Goal: Task Accomplishment & Management: Use online tool/utility

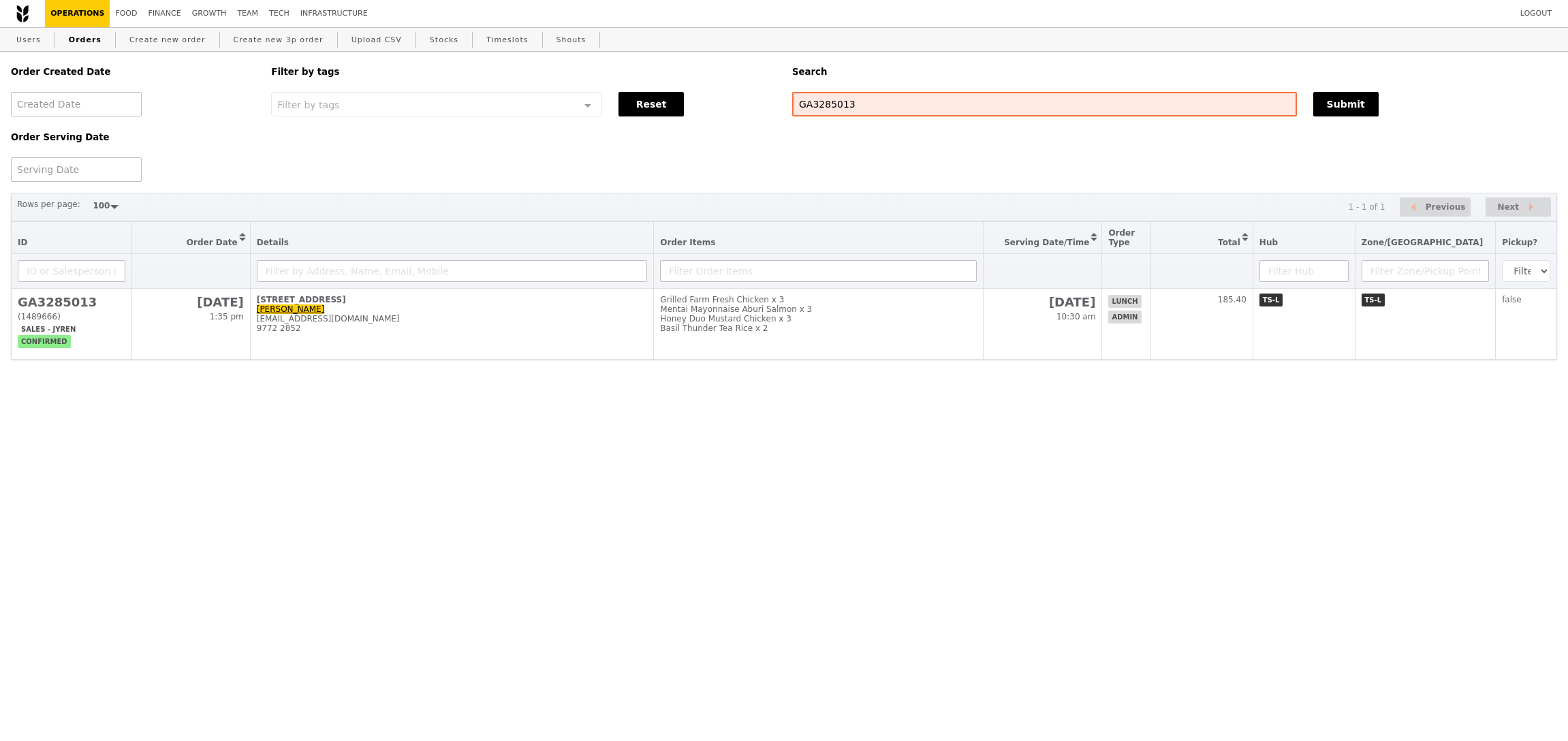
select select "100"
click at [854, 407] on html "Logout Operations Food Finance Growth Team Tech Infrastructure Users Orders Cre…" at bounding box center [784, 219] width 1568 height 438
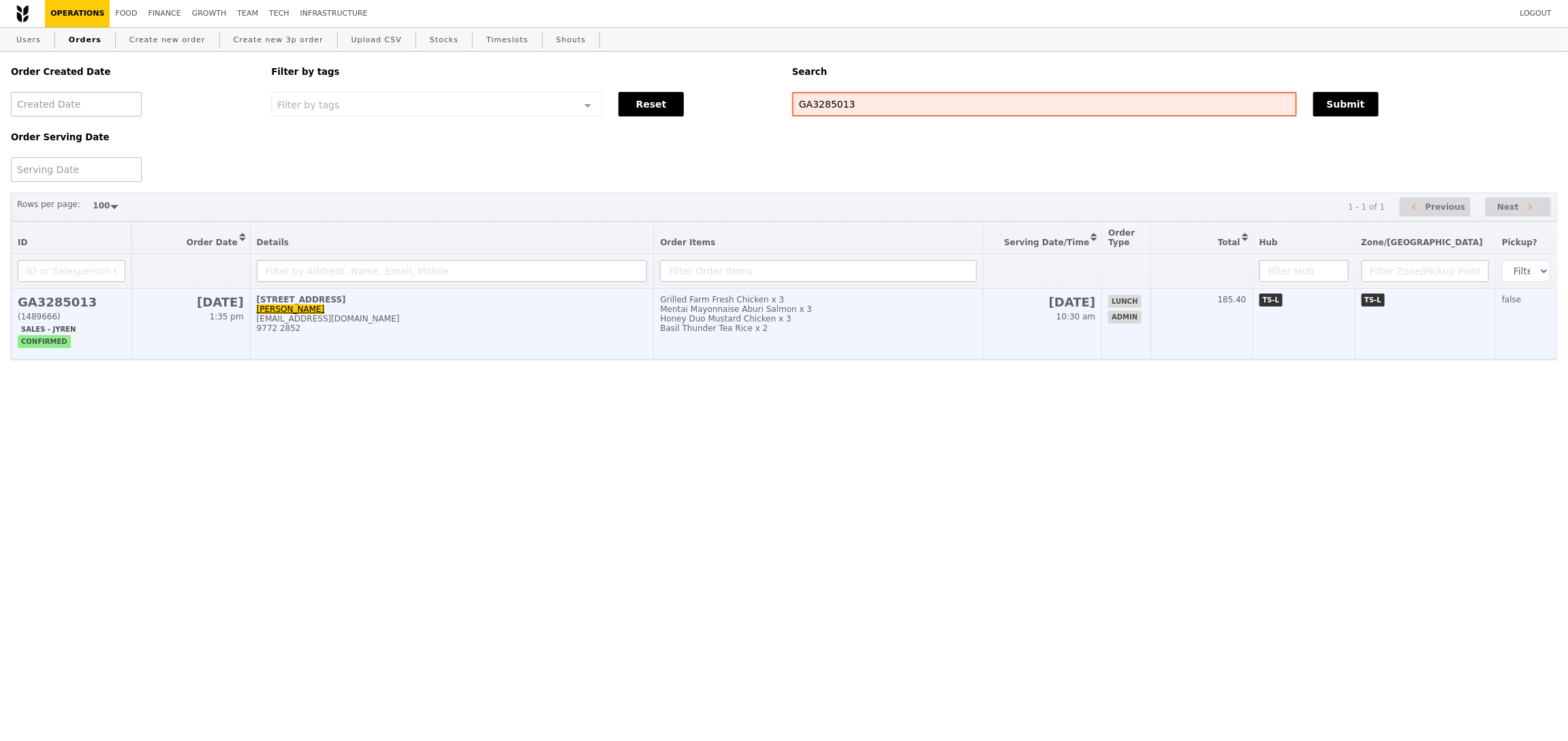
click at [890, 333] on td "Grilled Farm Fresh Chicken x 3 Mentai Mayonnaise Aburi Salmon x 3 Honey Duo Mus…" at bounding box center [818, 324] width 330 height 70
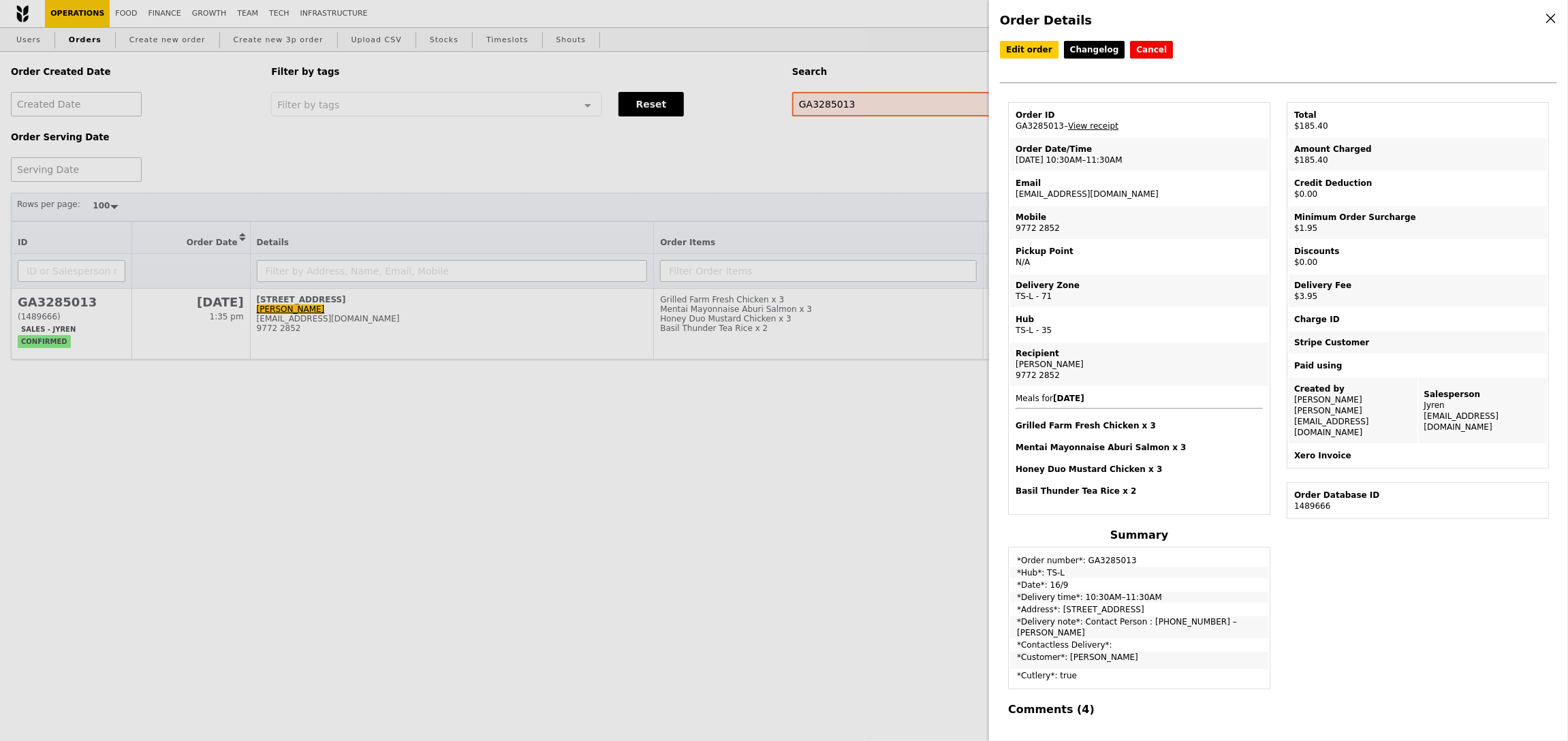
click at [1049, 132] on td "Order ID GA3285013 – View receipt" at bounding box center [1138, 120] width 258 height 32
click at [1048, 128] on td "Order ID GA3285013 – View receipt" at bounding box center [1138, 120] width 258 height 32
copy td "GA3285013"
click at [633, 190] on div "Order Details Edit order Changelog Cancel Order ID GA3285013 – View receipt Ord…" at bounding box center [784, 370] width 1568 height 741
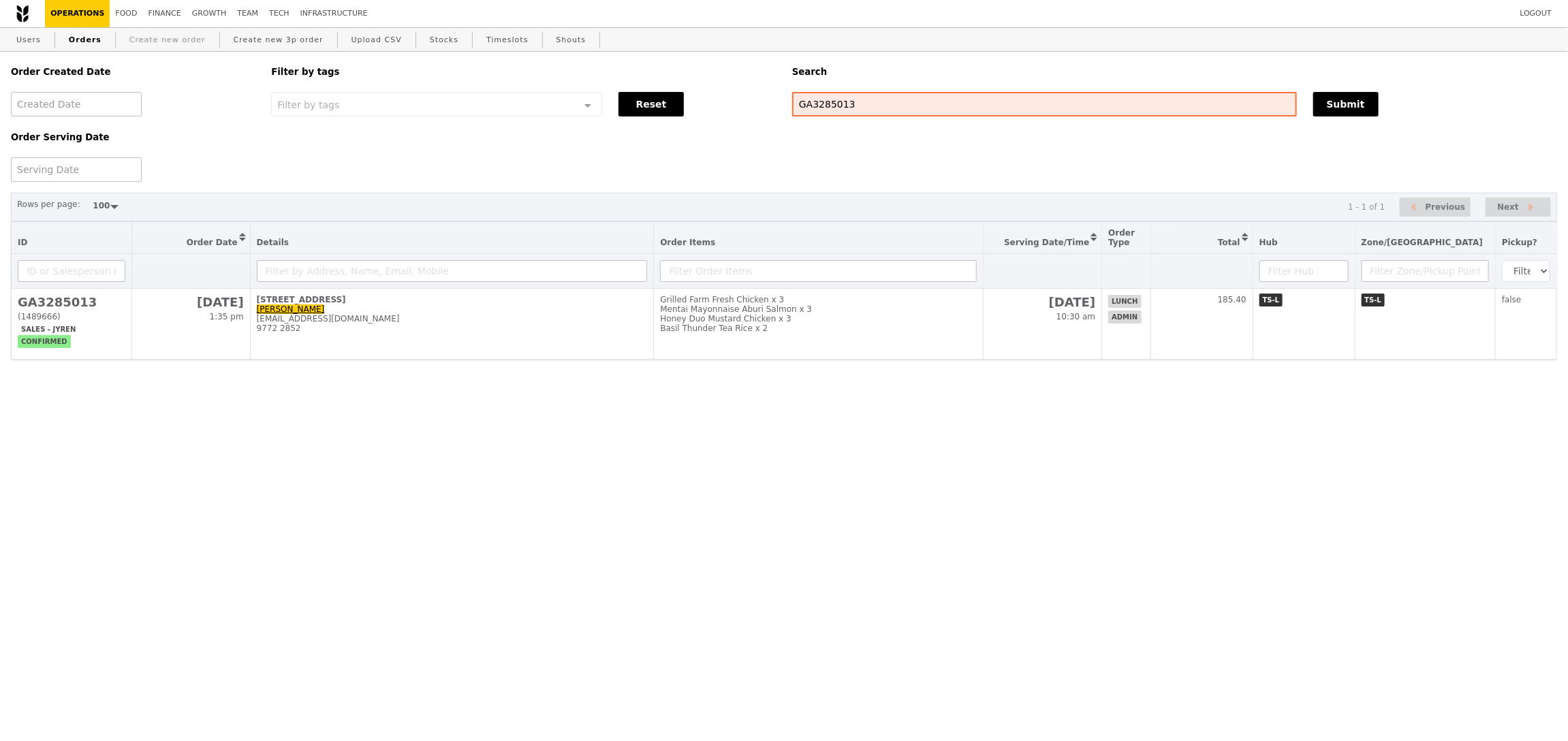
click at [171, 31] on link "Create new order" at bounding box center [168, 40] width 88 height 25
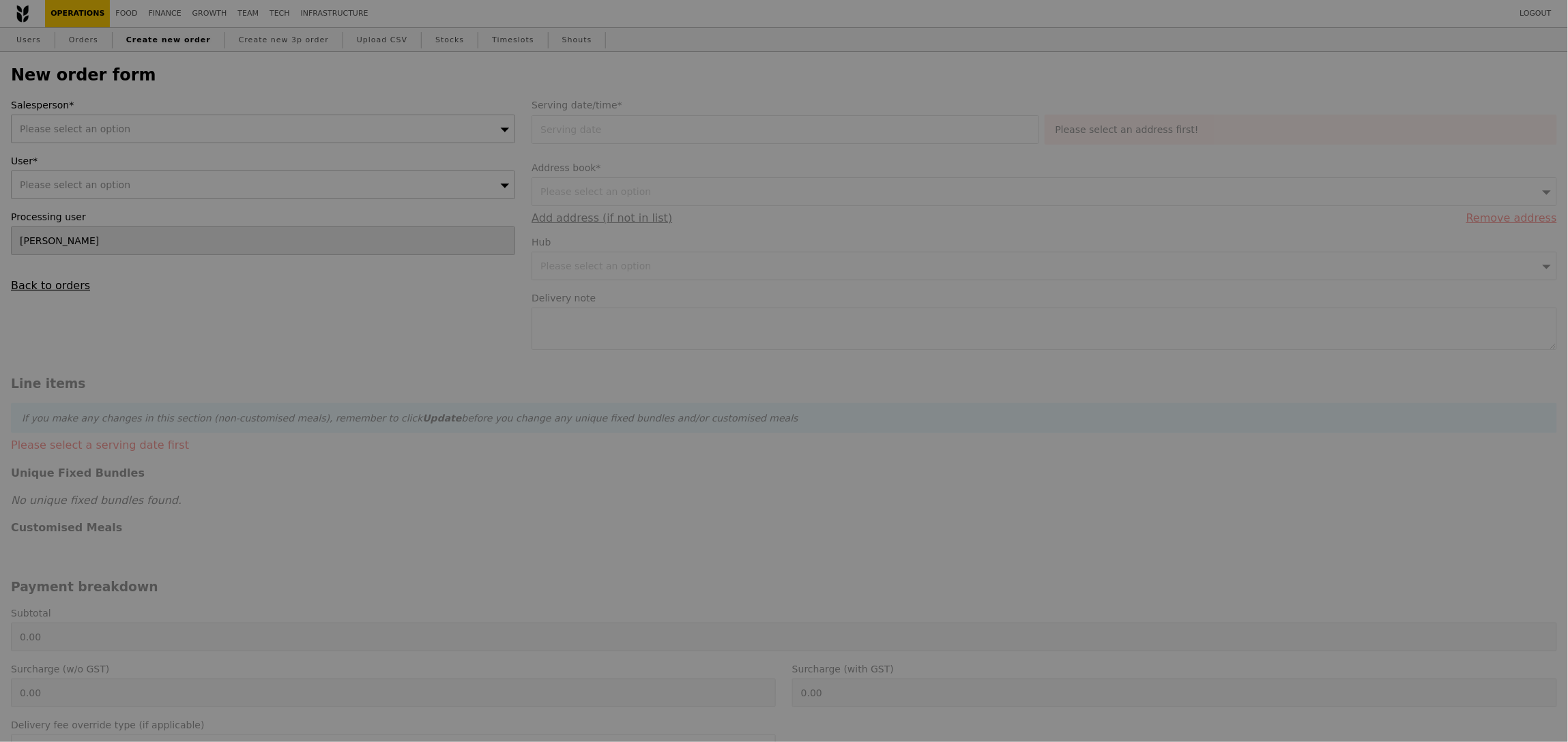
type input "Confirm"
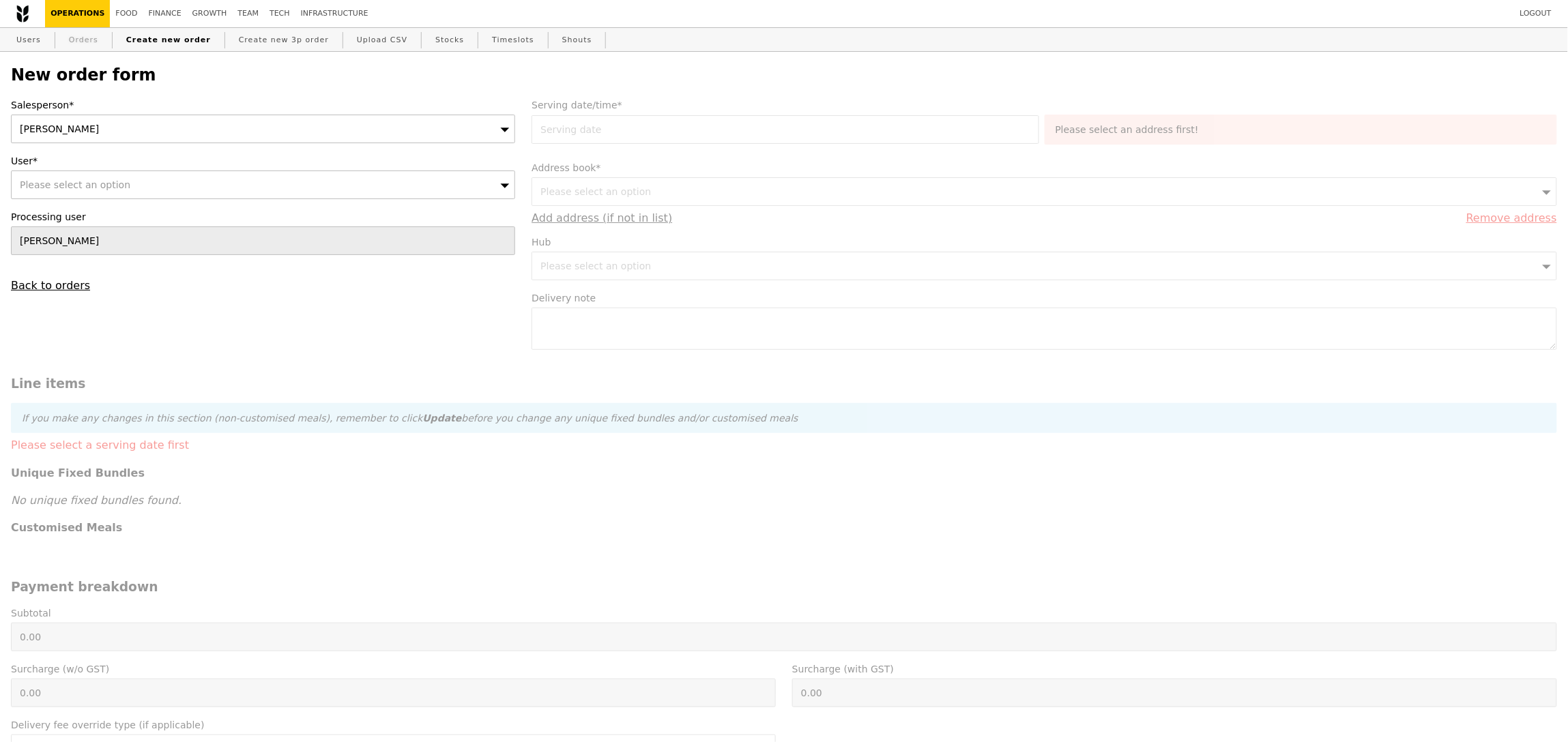
click at [71, 45] on link "Orders" at bounding box center [83, 40] width 40 height 25
select select "100"
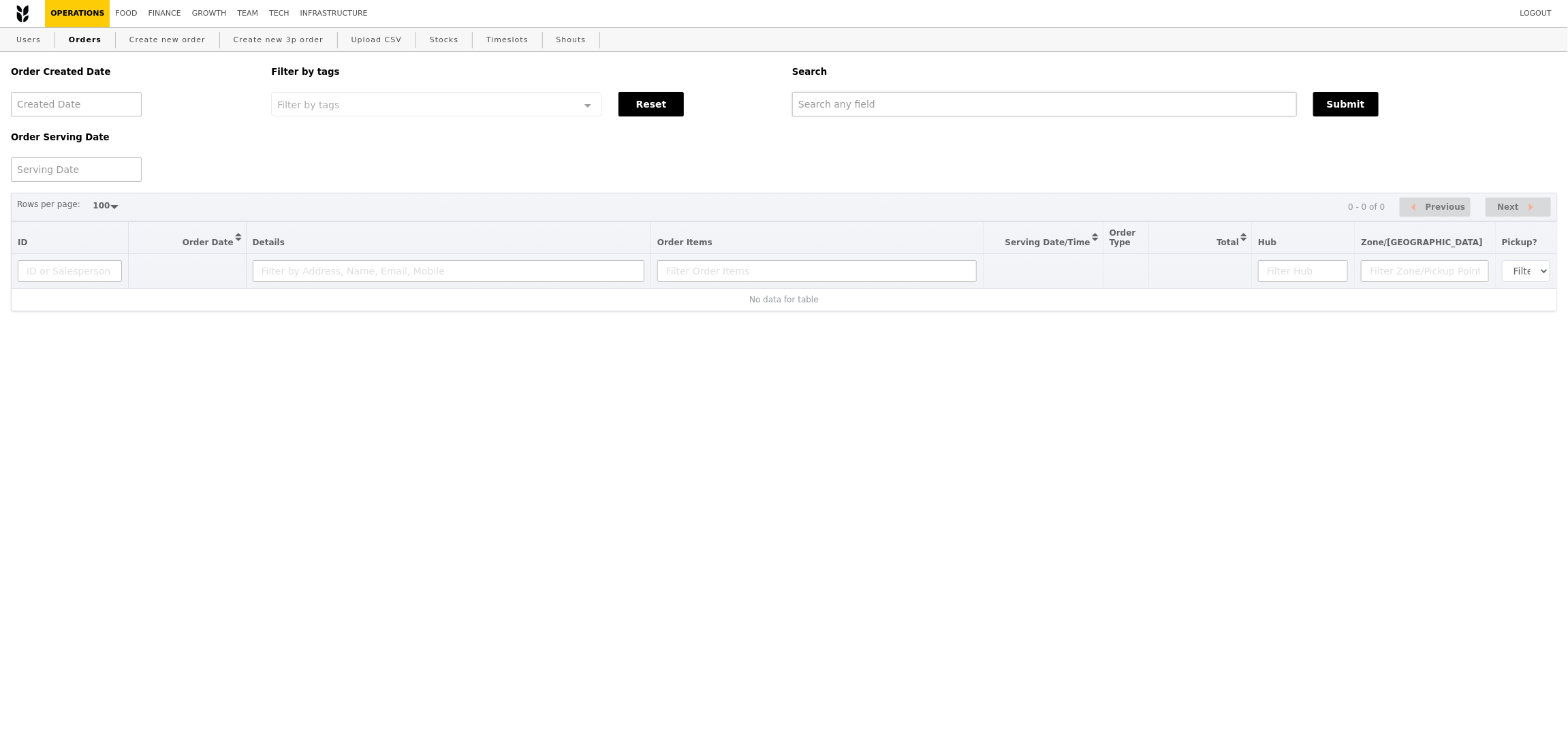
drag, startPoint x: 916, startPoint y: 126, endPoint x: 915, endPoint y: 111, distance: 15.0
click at [917, 126] on div "Order Created Date Order Serving Date Filter by tags Filter by tags Meal_Plan W…" at bounding box center [784, 116] width 1562 height 130
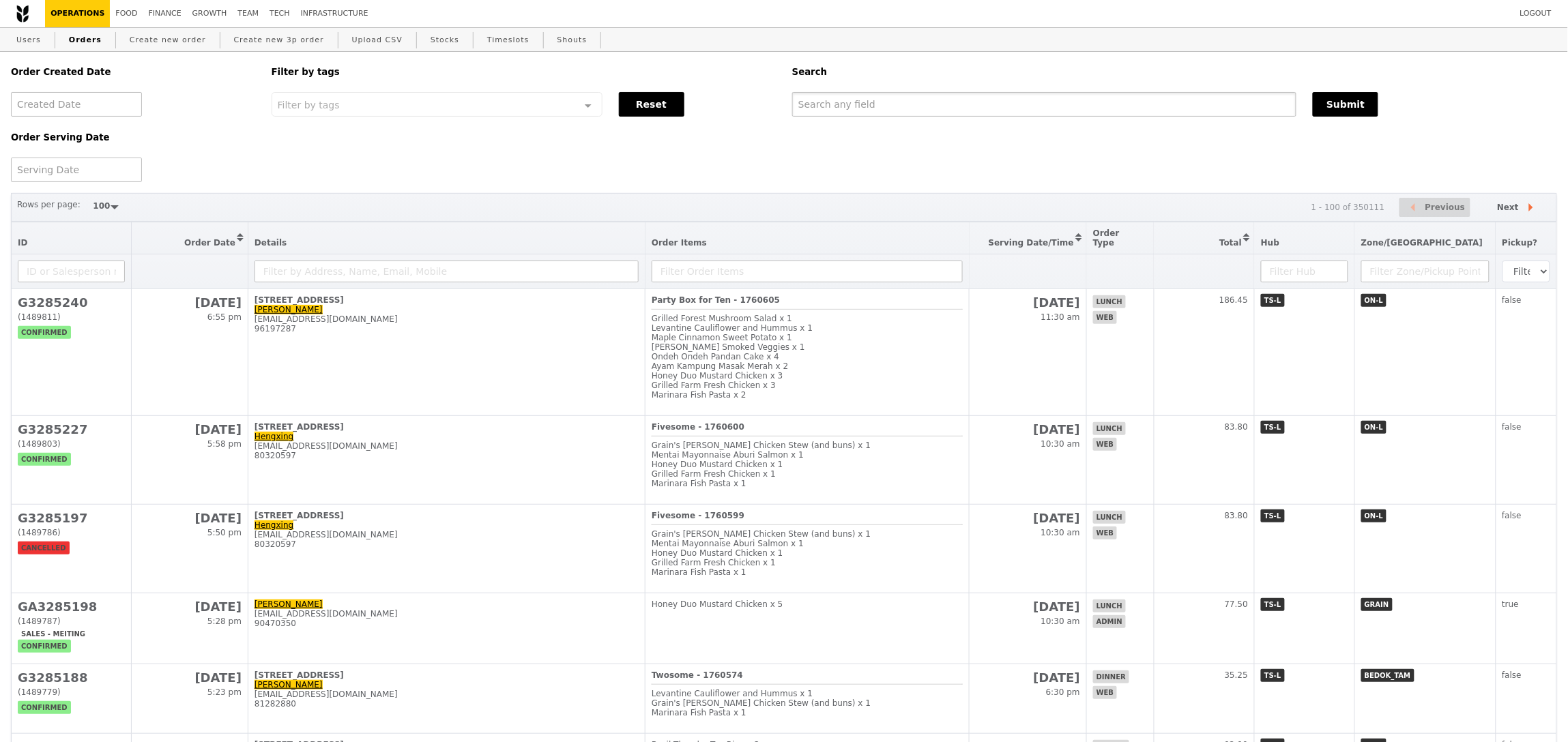
click at [917, 112] on input "text" at bounding box center [1044, 105] width 504 height 25
paste input "GA3285013"
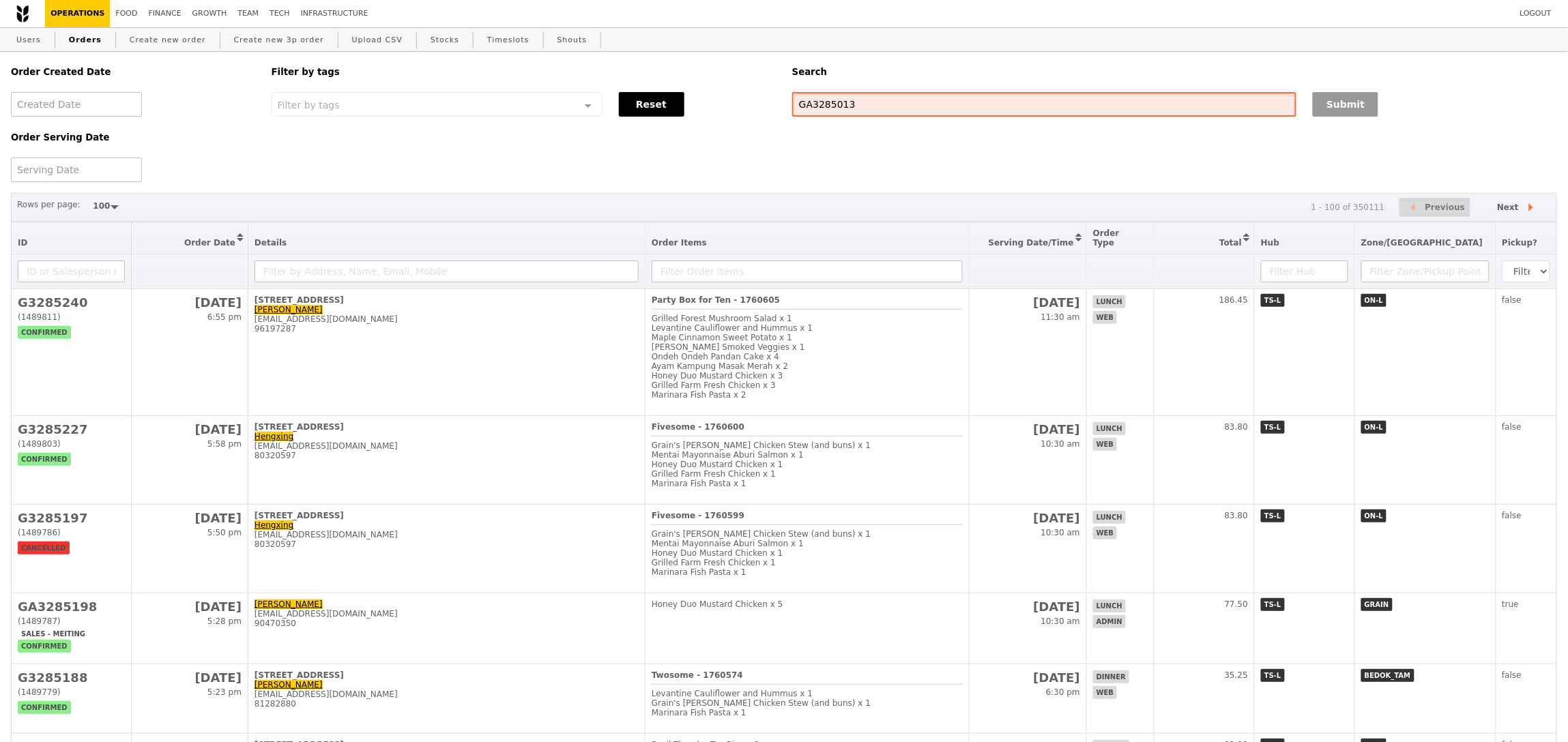
type input "GA3285013"
click at [1334, 109] on button "Submit" at bounding box center [1346, 105] width 66 height 25
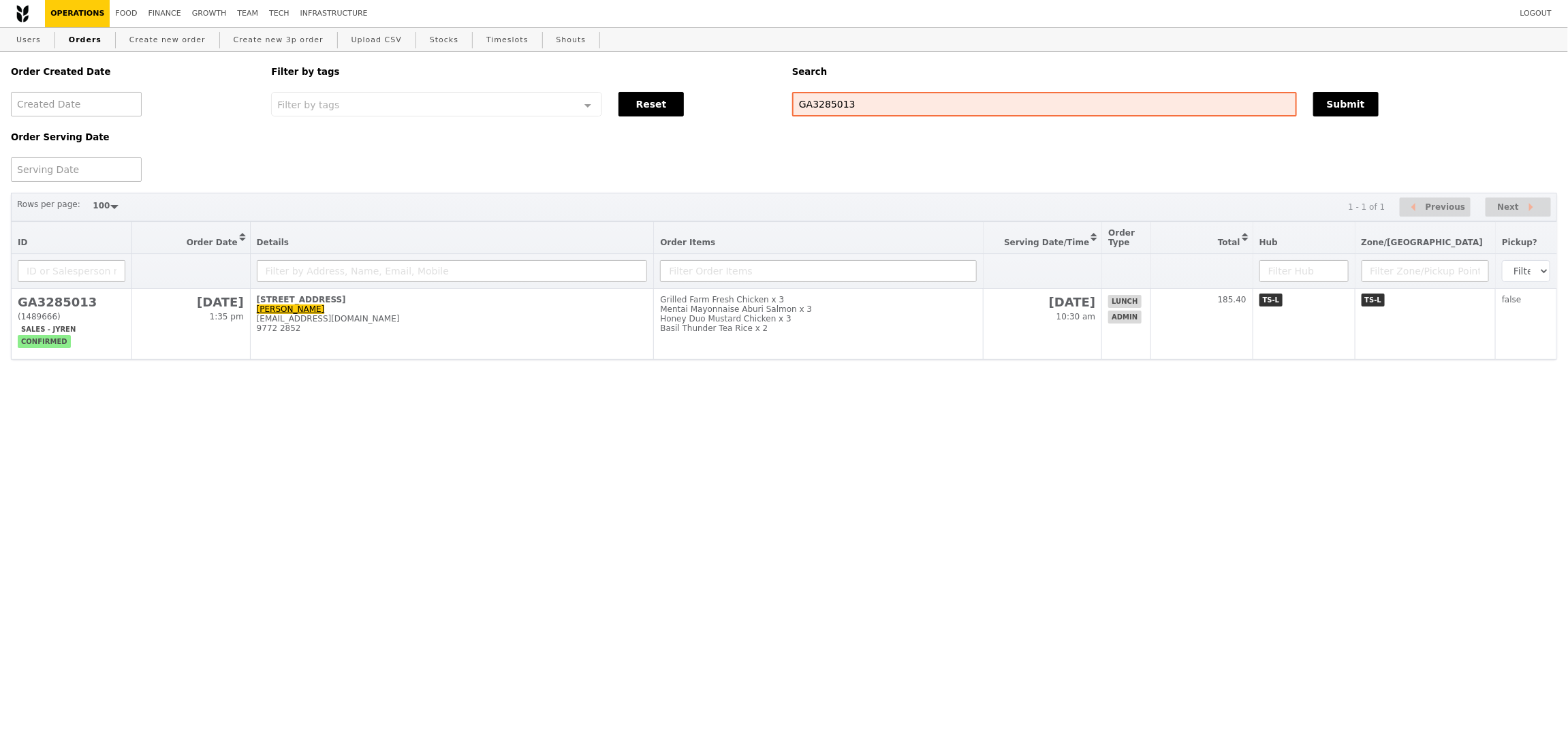
click at [530, 379] on div "Order Created Date Order Serving Date Filter by tags Filter by tags Meal_Plan W…" at bounding box center [784, 217] width 1568 height 331
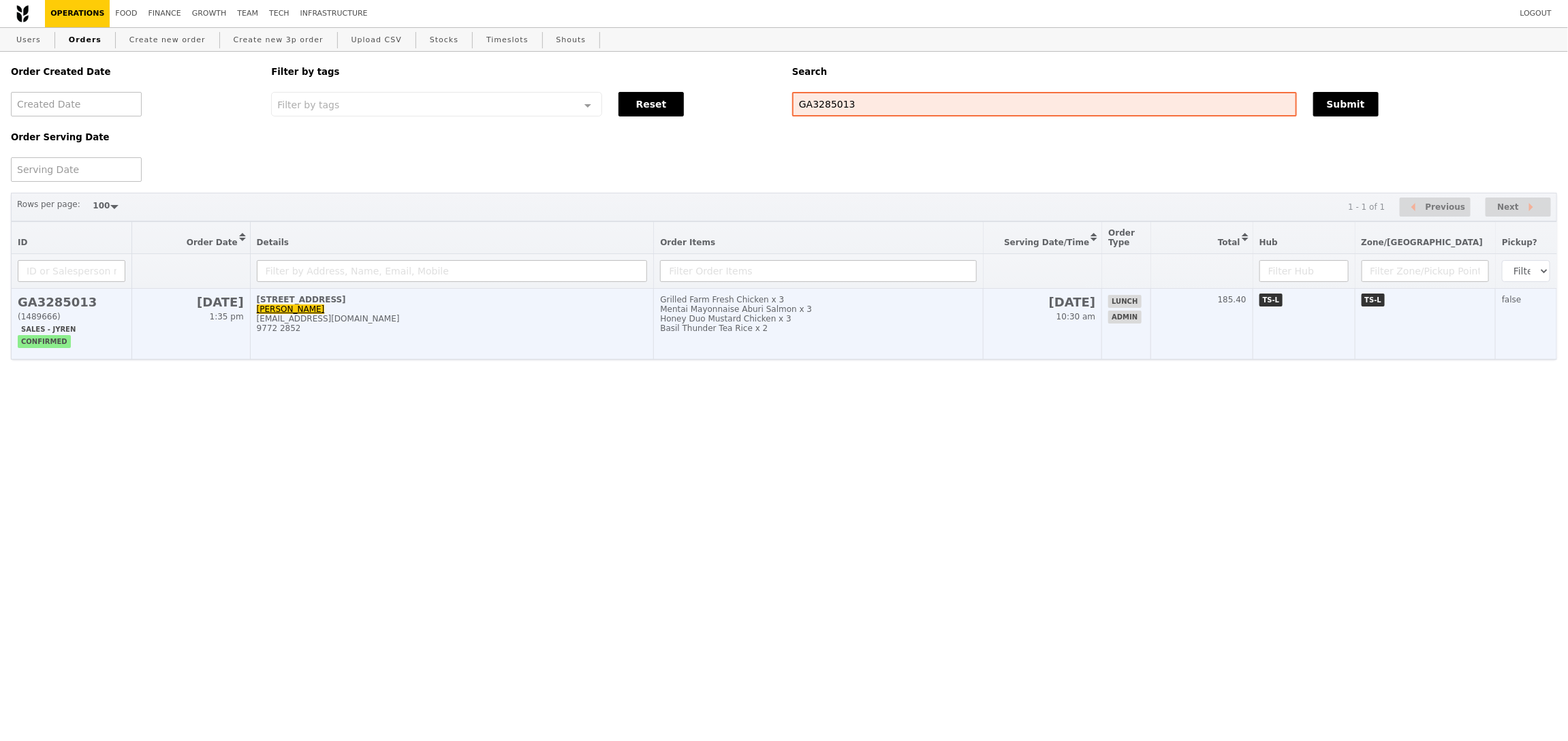
click at [544, 340] on td "[STREET_ADDRESS]-00 Simon [EMAIL_ADDRESS][DOMAIN_NAME] 9772 2852" at bounding box center [452, 324] width 404 height 70
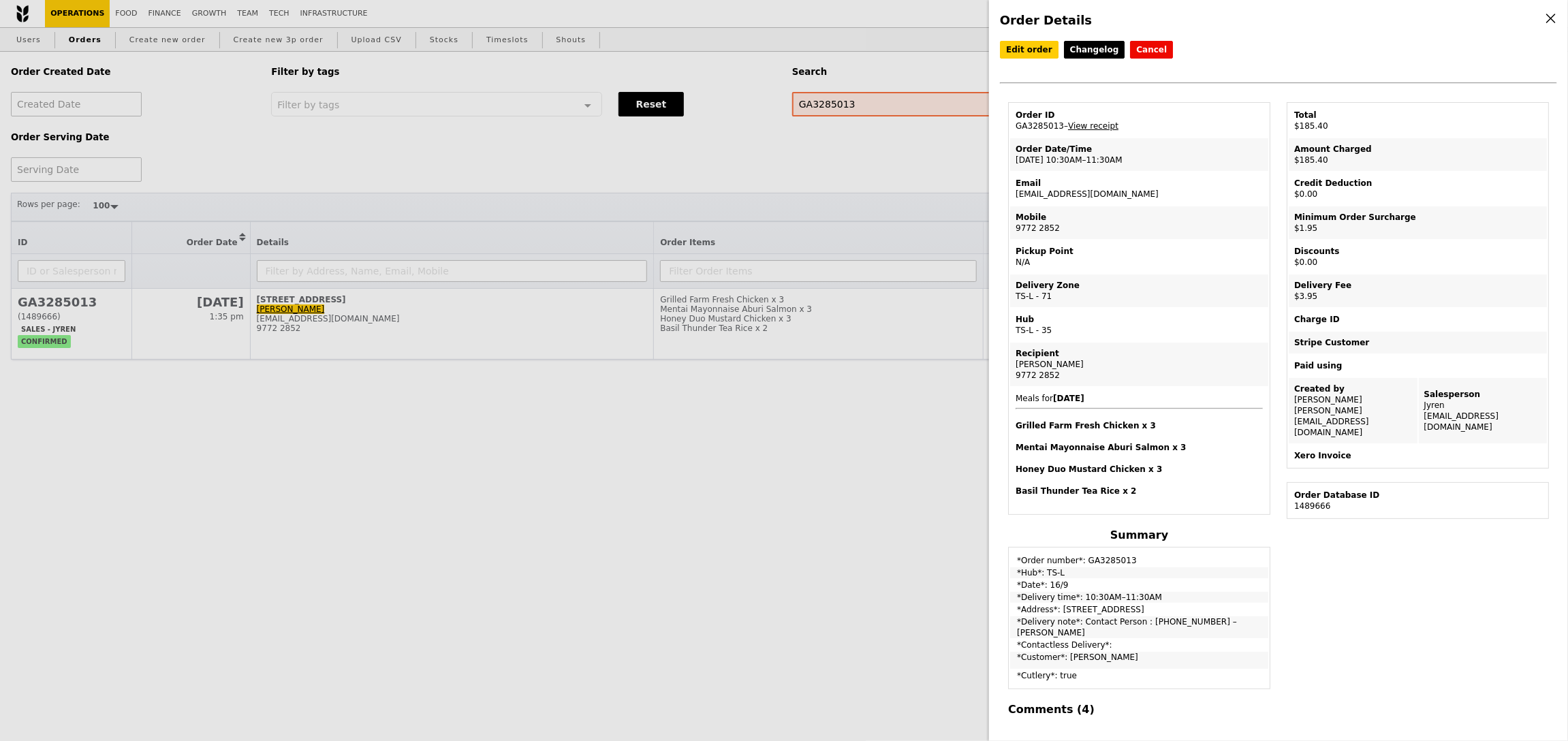
click at [1072, 197] on td "Email [EMAIL_ADDRESS][DOMAIN_NAME]" at bounding box center [1138, 189] width 258 height 32
click at [1072, 194] on td "Email [EMAIL_ADDRESS][DOMAIN_NAME]" at bounding box center [1138, 189] width 258 height 32
copy td "[EMAIL_ADDRESS][DOMAIN_NAME]"
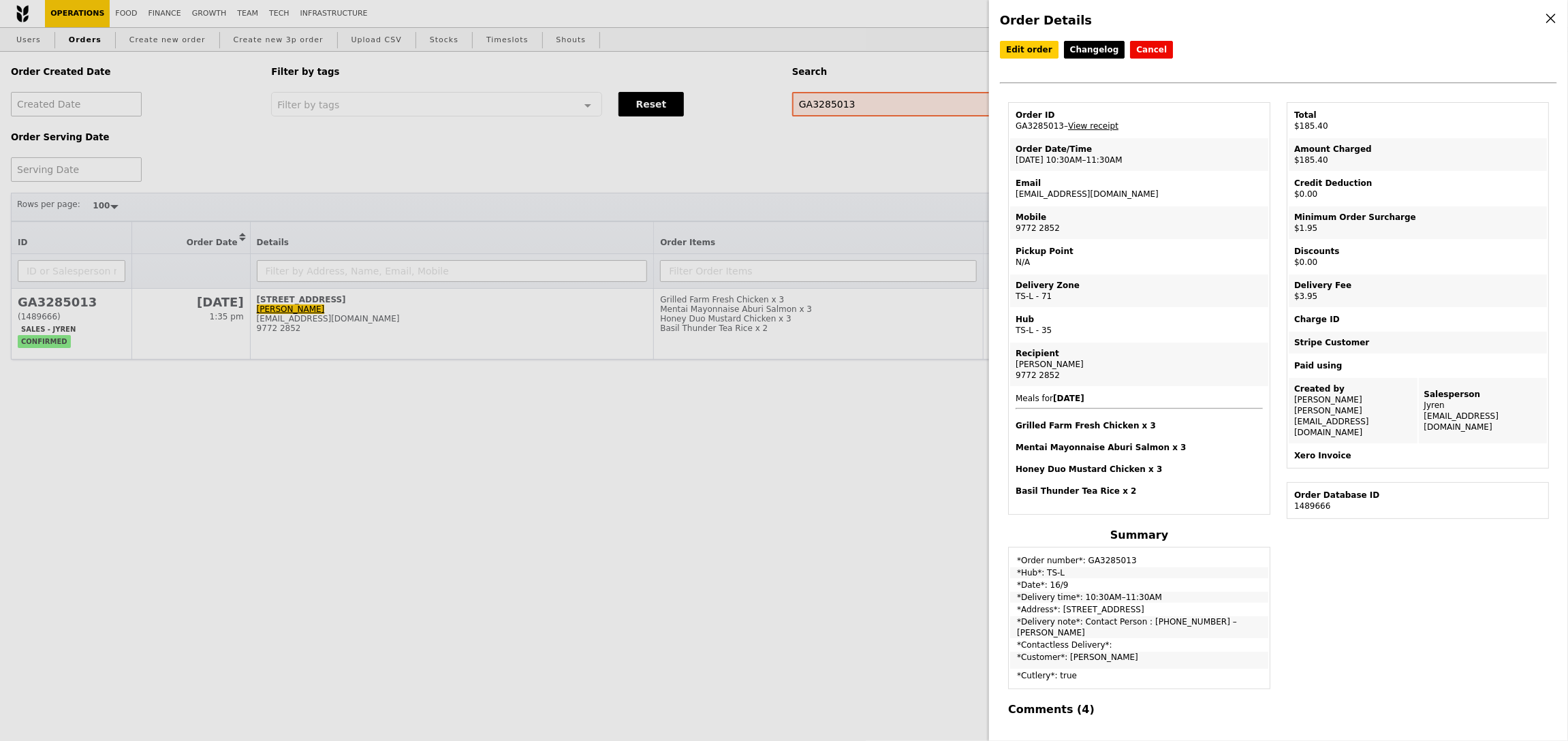
drag, startPoint x: 571, startPoint y: 185, endPoint x: 507, endPoint y: 173, distance: 65.1
click at [571, 185] on div "Order Details Edit order Changelog Cancel Order ID GA3285013 – View receipt Ord…" at bounding box center [784, 370] width 1568 height 741
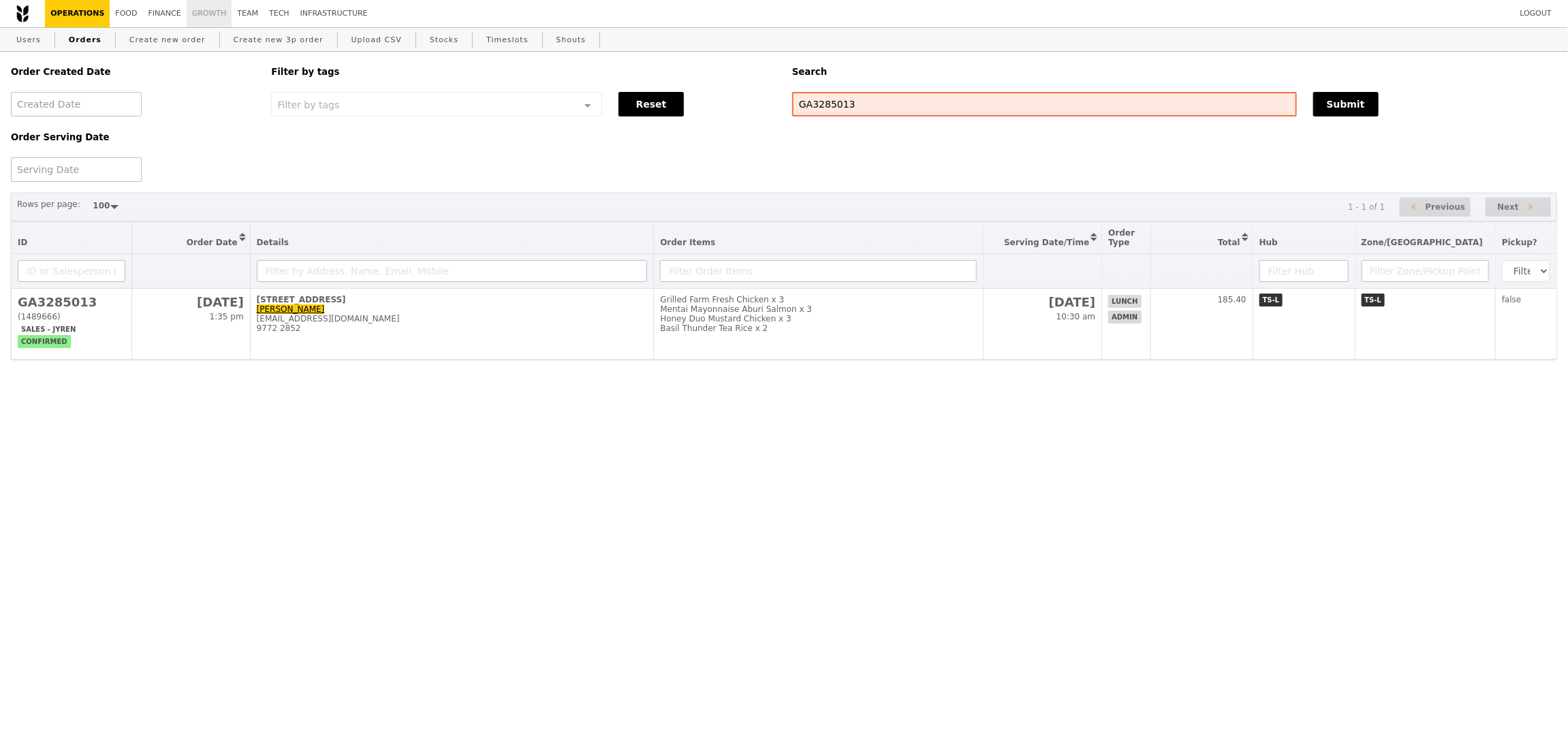
click at [197, 10] on link "Growth" at bounding box center [210, 13] width 46 height 28
click at [167, 9] on link "Finance" at bounding box center [165, 13] width 44 height 28
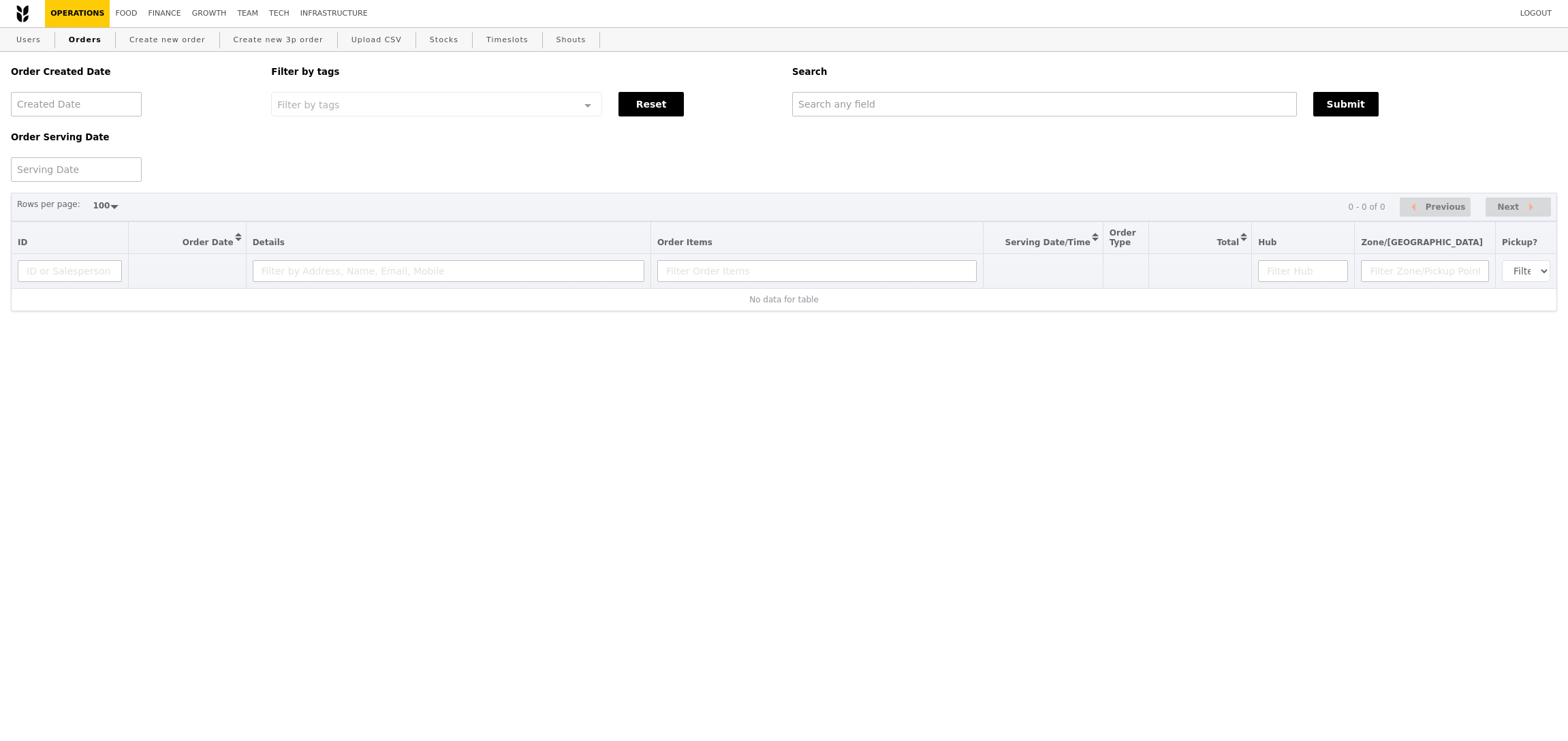
select select "100"
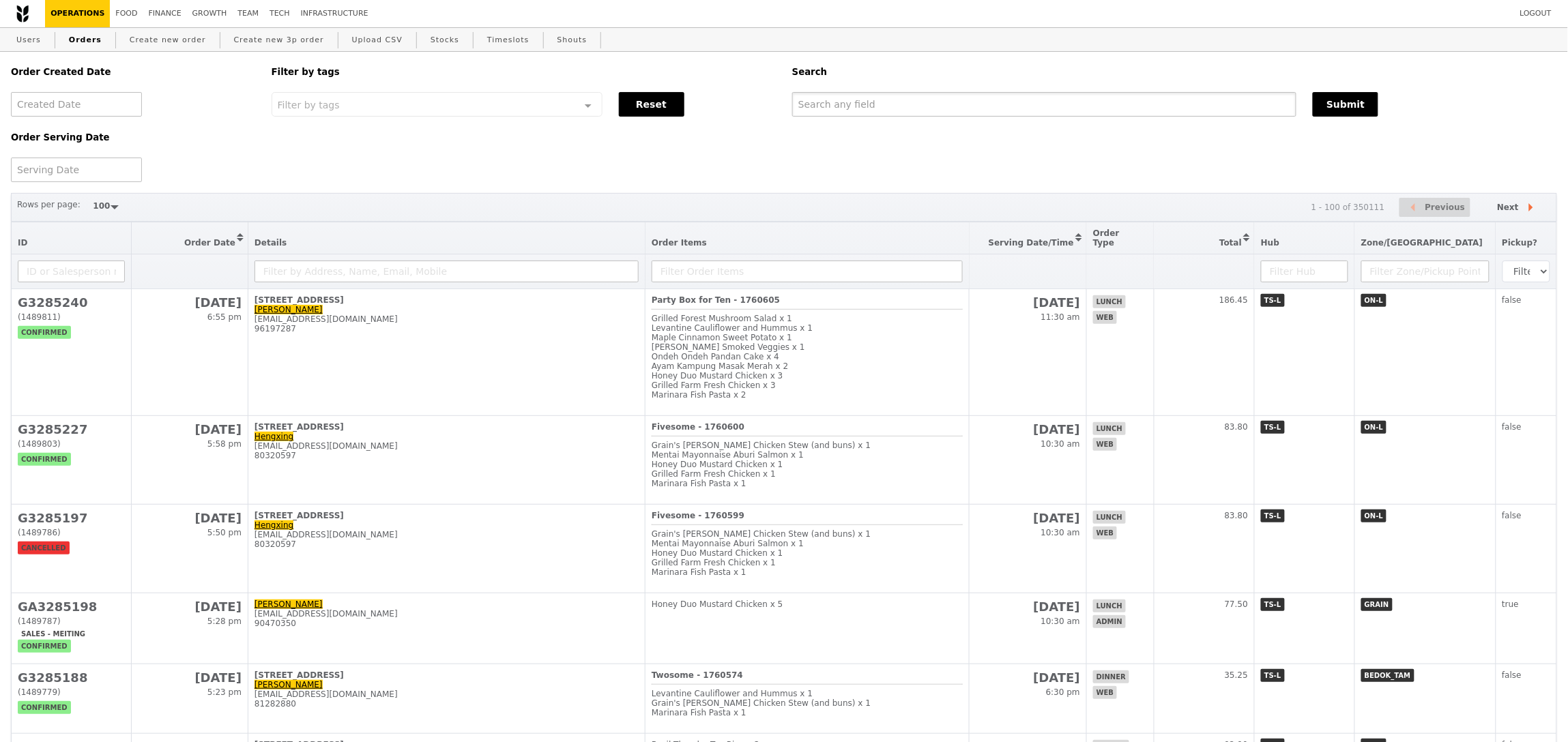
click at [1068, 96] on input "text" at bounding box center [1044, 105] width 504 height 25
paste input "[EMAIL_ADDRESS][DOMAIN_NAME]"
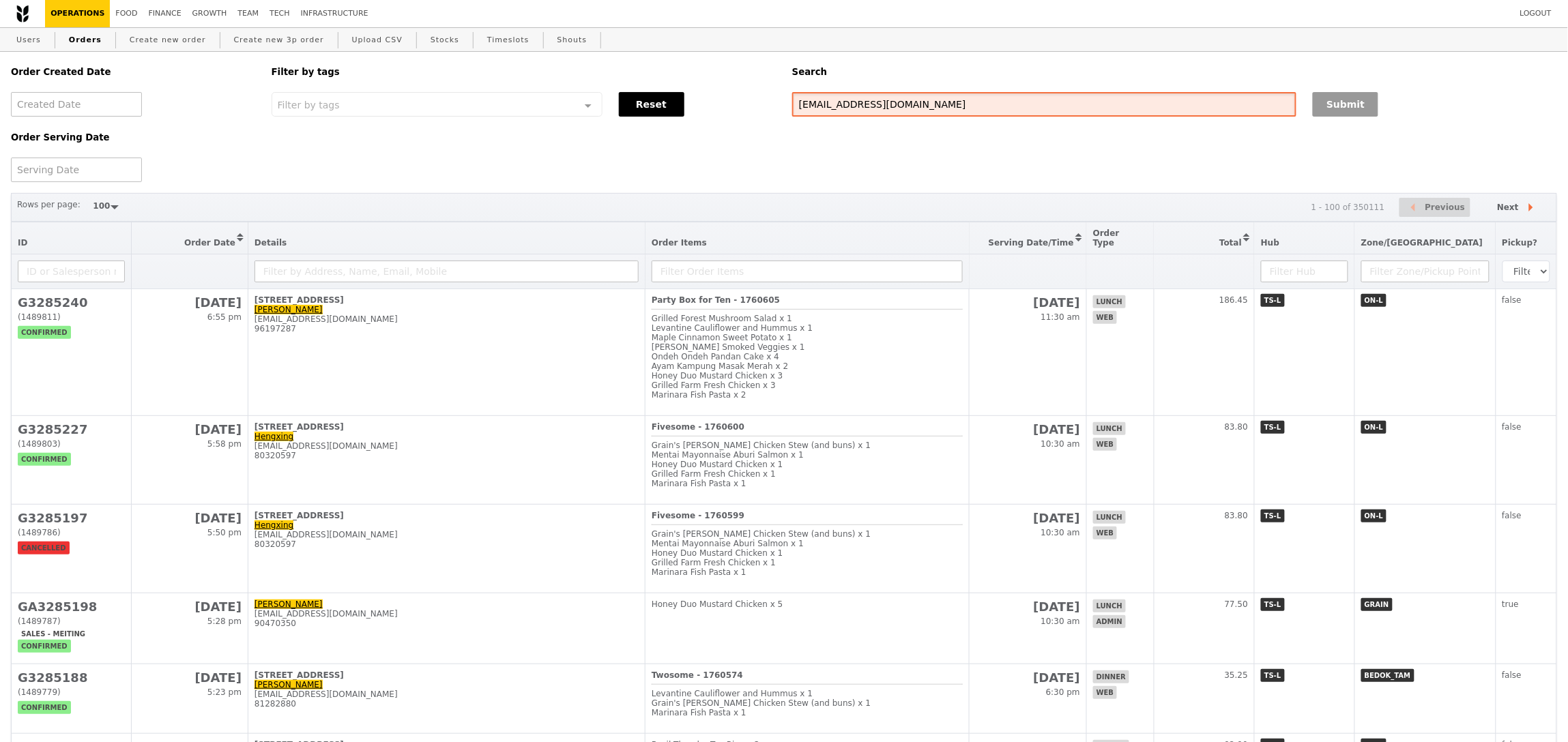
type input "[EMAIL_ADDRESS][DOMAIN_NAME]"
click at [1328, 97] on button "Submit" at bounding box center [1346, 105] width 66 height 25
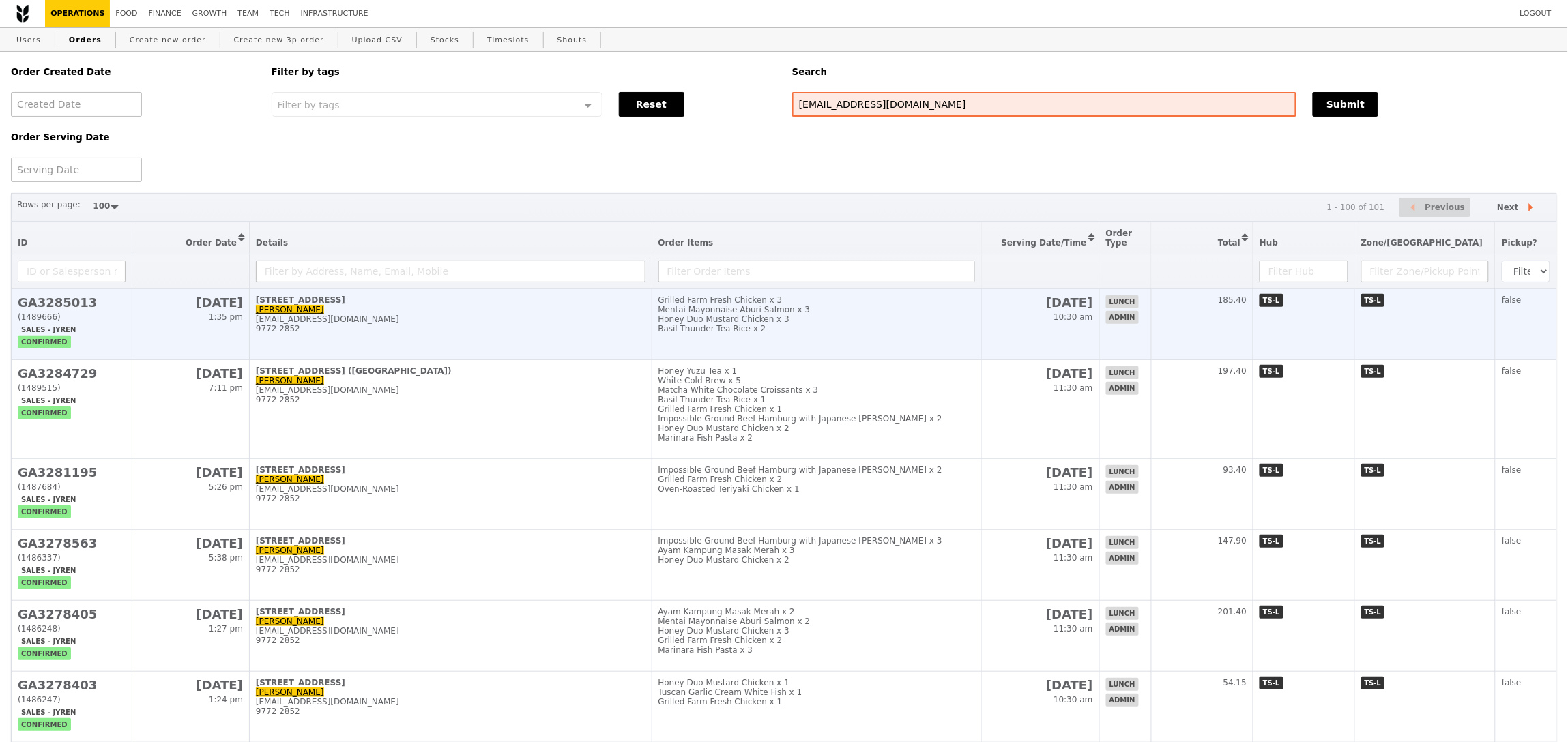
drag, startPoint x: 955, startPoint y: 298, endPoint x: 954, endPoint y: 312, distance: 14.0
click at [955, 298] on div "Grilled Farm Fresh Chicken x 3" at bounding box center [817, 300] width 317 height 10
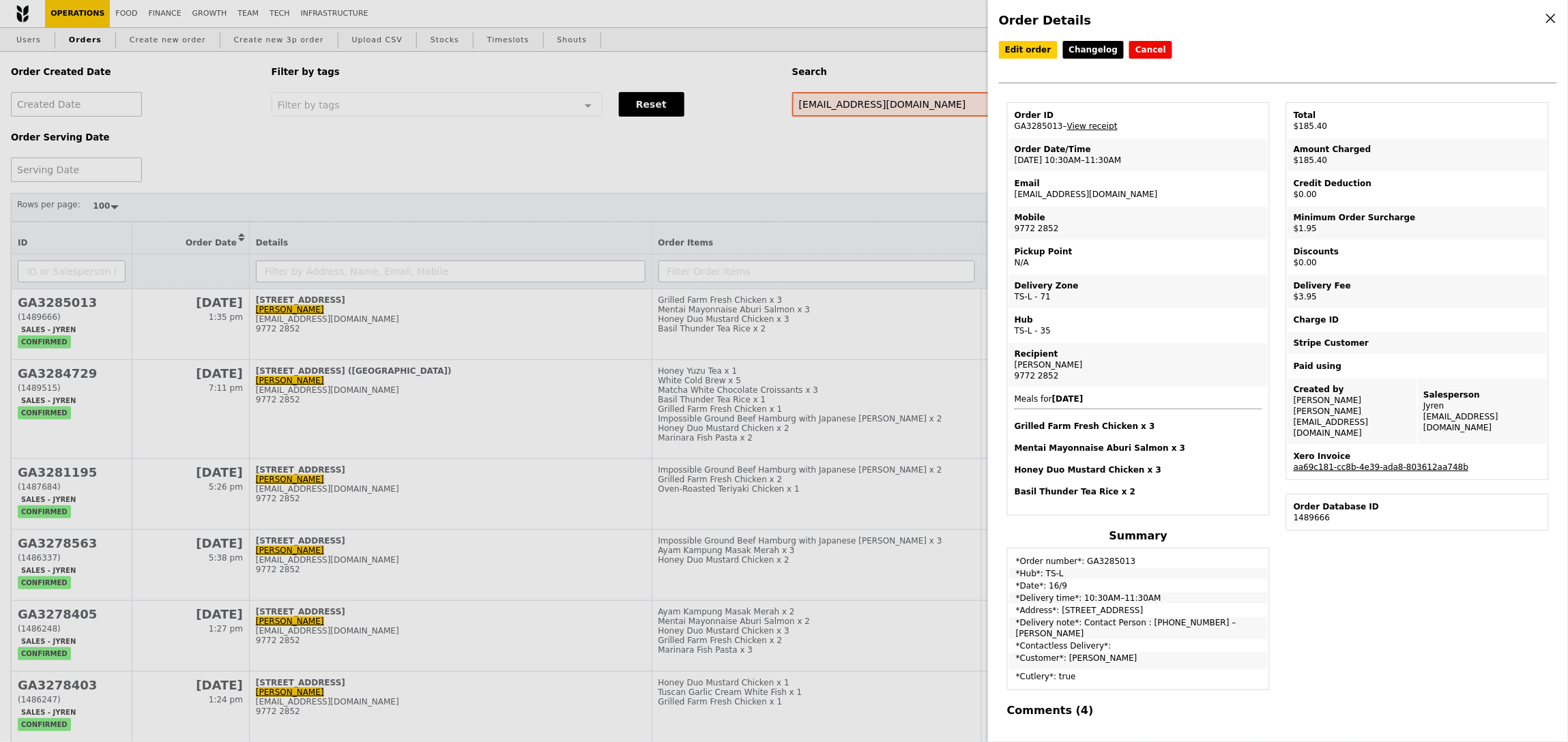
click at [1445, 463] on link "aa69c181-cc8b-4e39-ada8-803612aa748b" at bounding box center [1382, 467] width 176 height 10
